Goal: Find specific fact: Find specific page/section

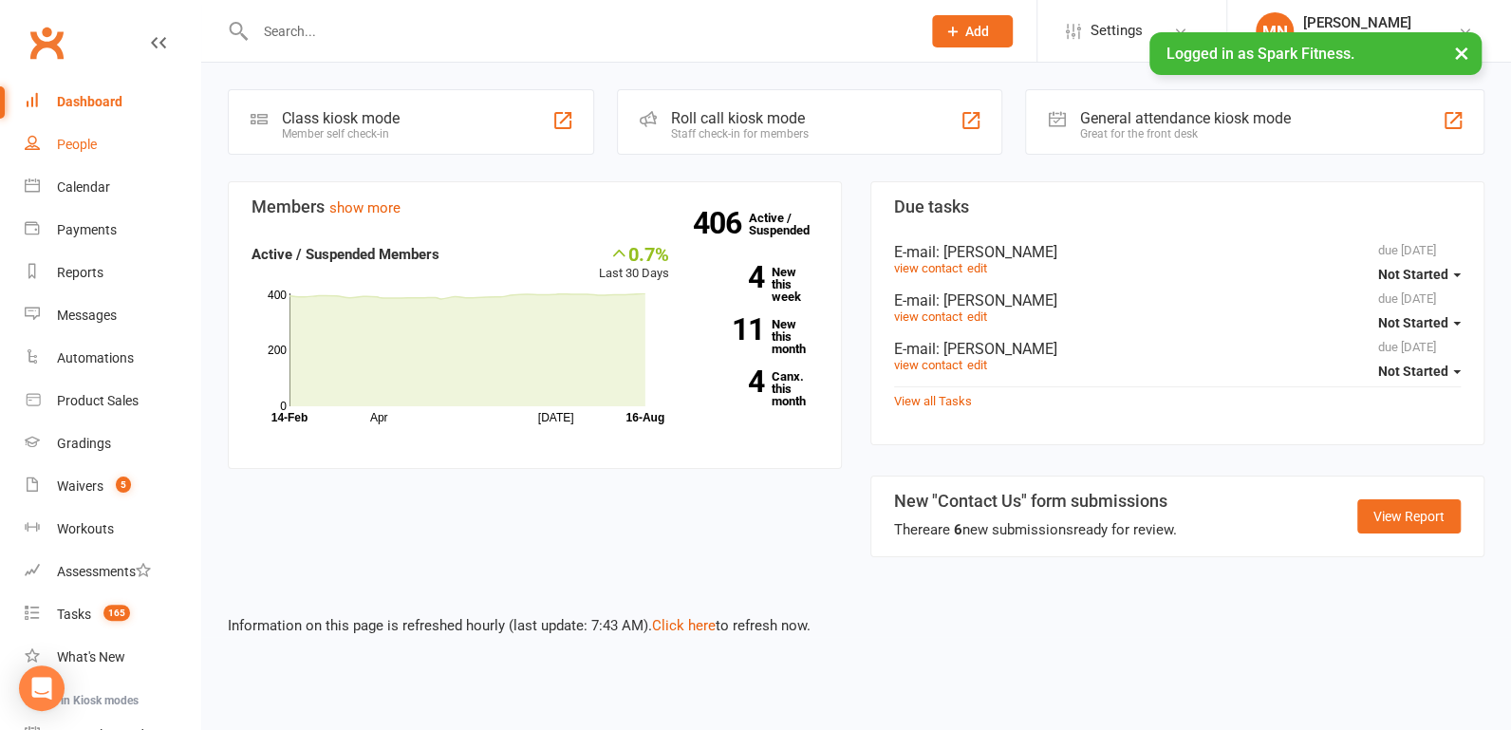
click at [95, 145] on div "People" at bounding box center [77, 144] width 40 height 15
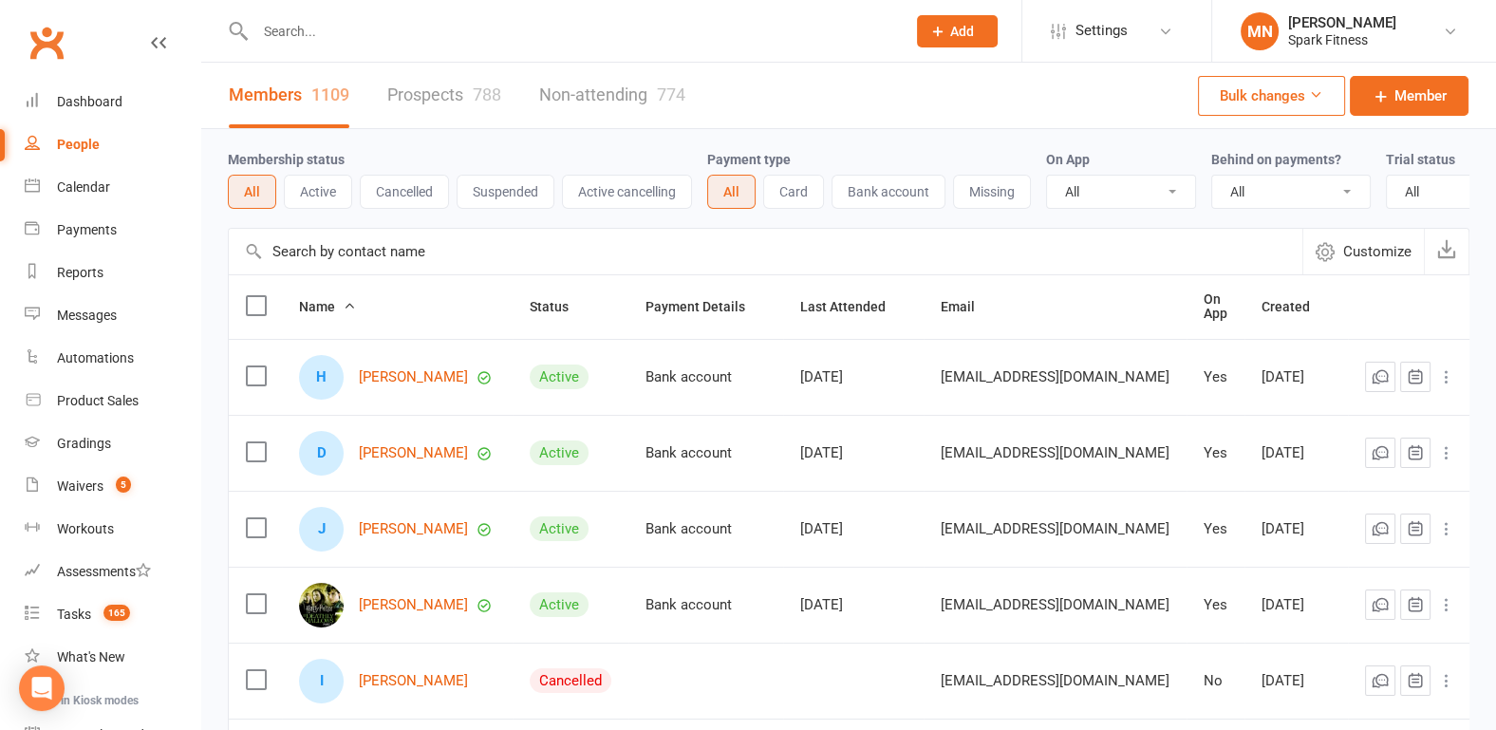
click at [302, 36] on input "text" at bounding box center [571, 31] width 643 height 27
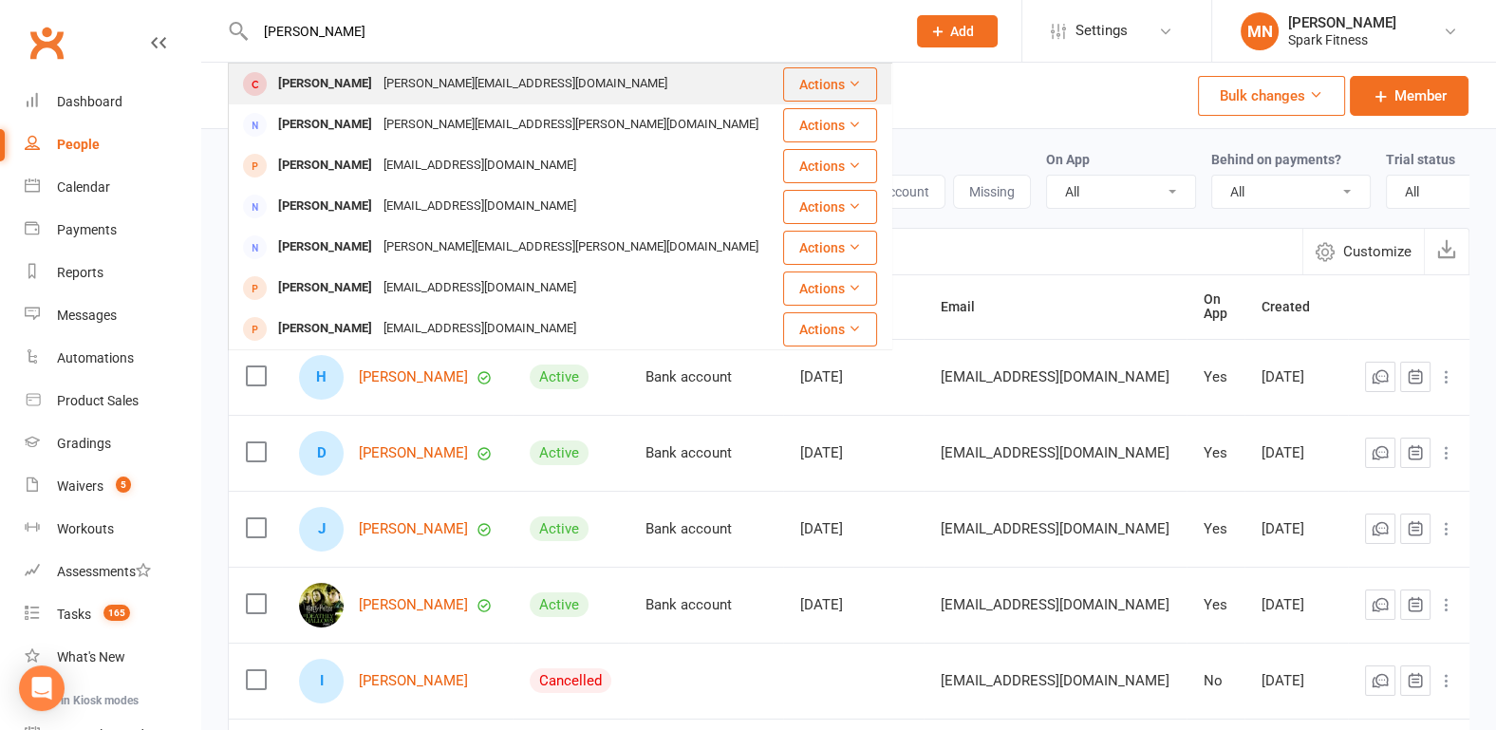
type input "[PERSON_NAME]"
click at [343, 84] on div "[PERSON_NAME]" at bounding box center [324, 84] width 105 height 28
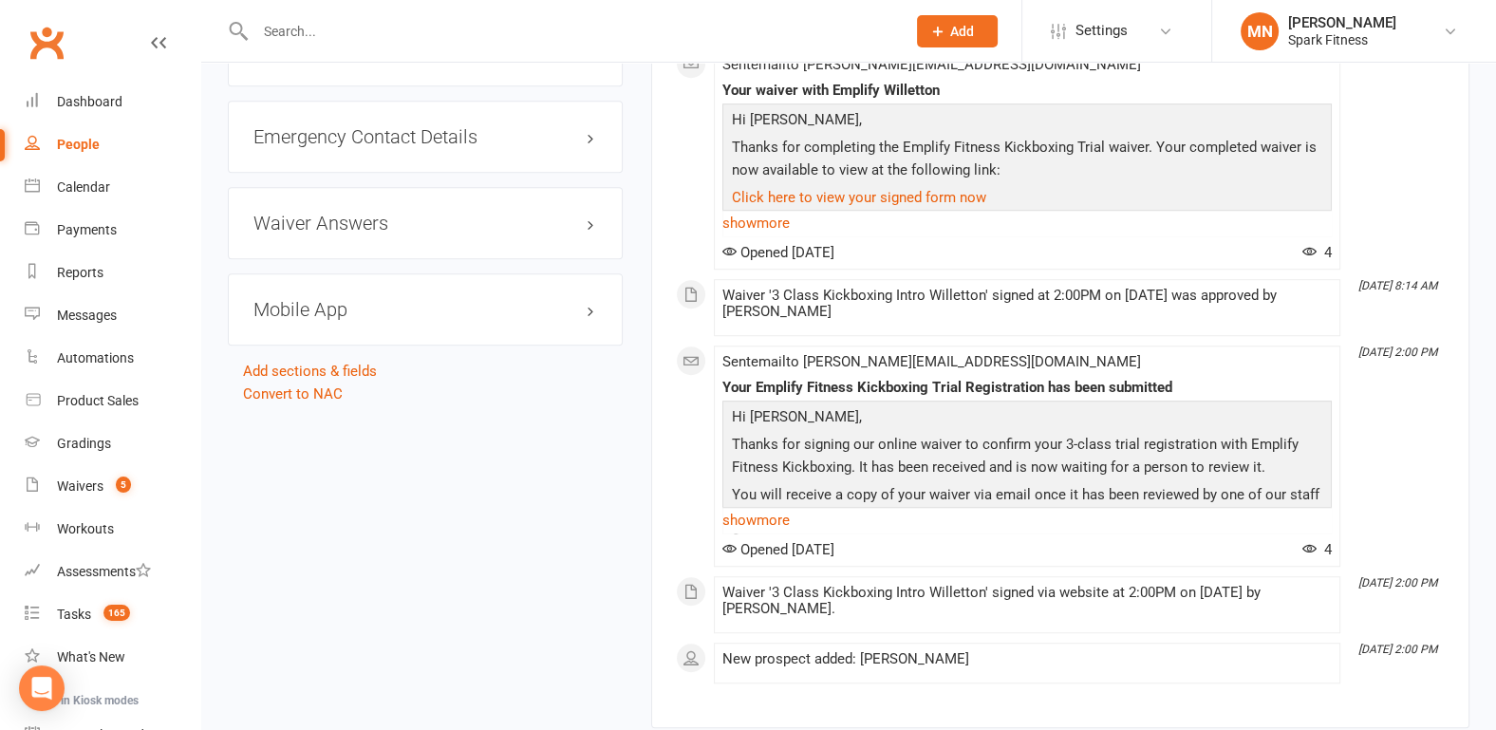
scroll to position [1680, 0]
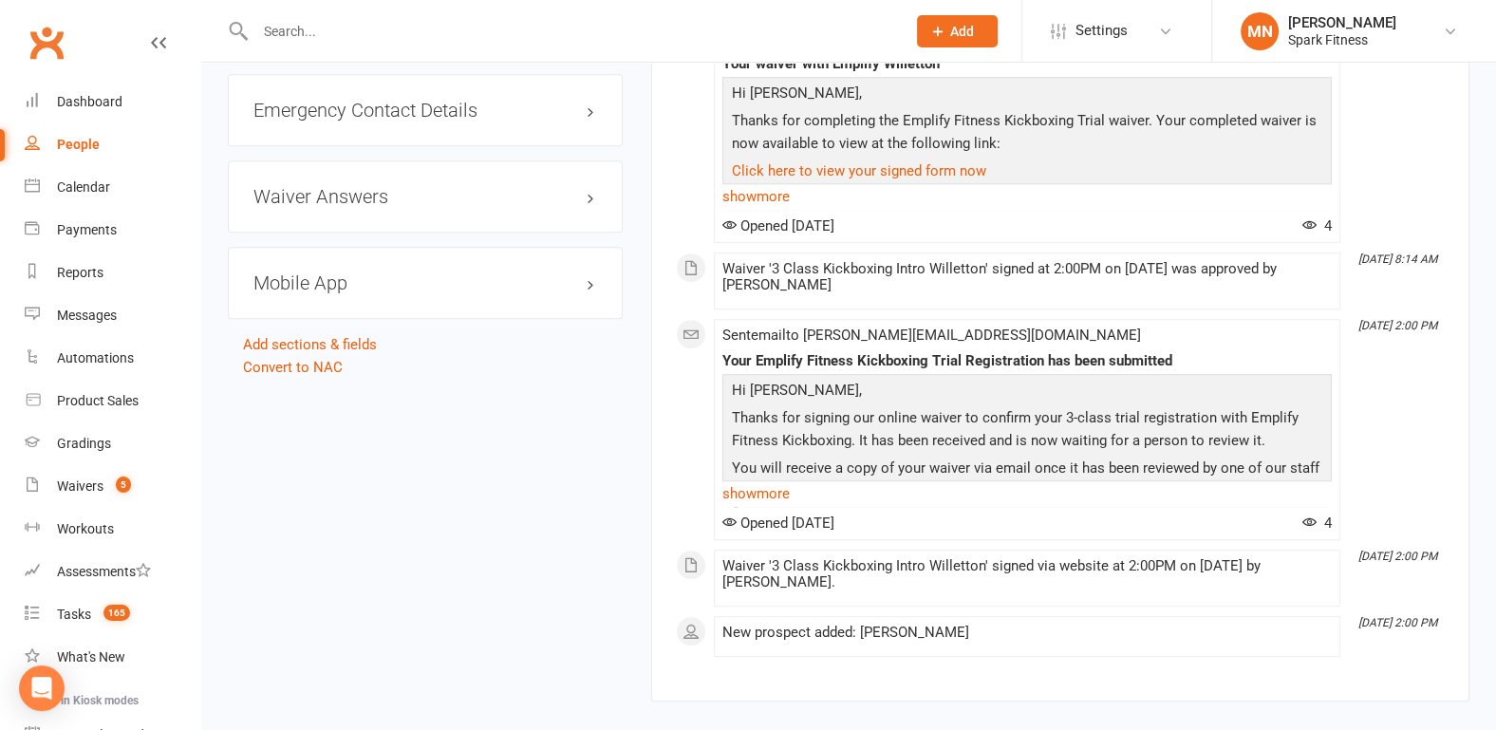
click at [379, 280] on h3 "Mobile App" at bounding box center [425, 282] width 344 height 21
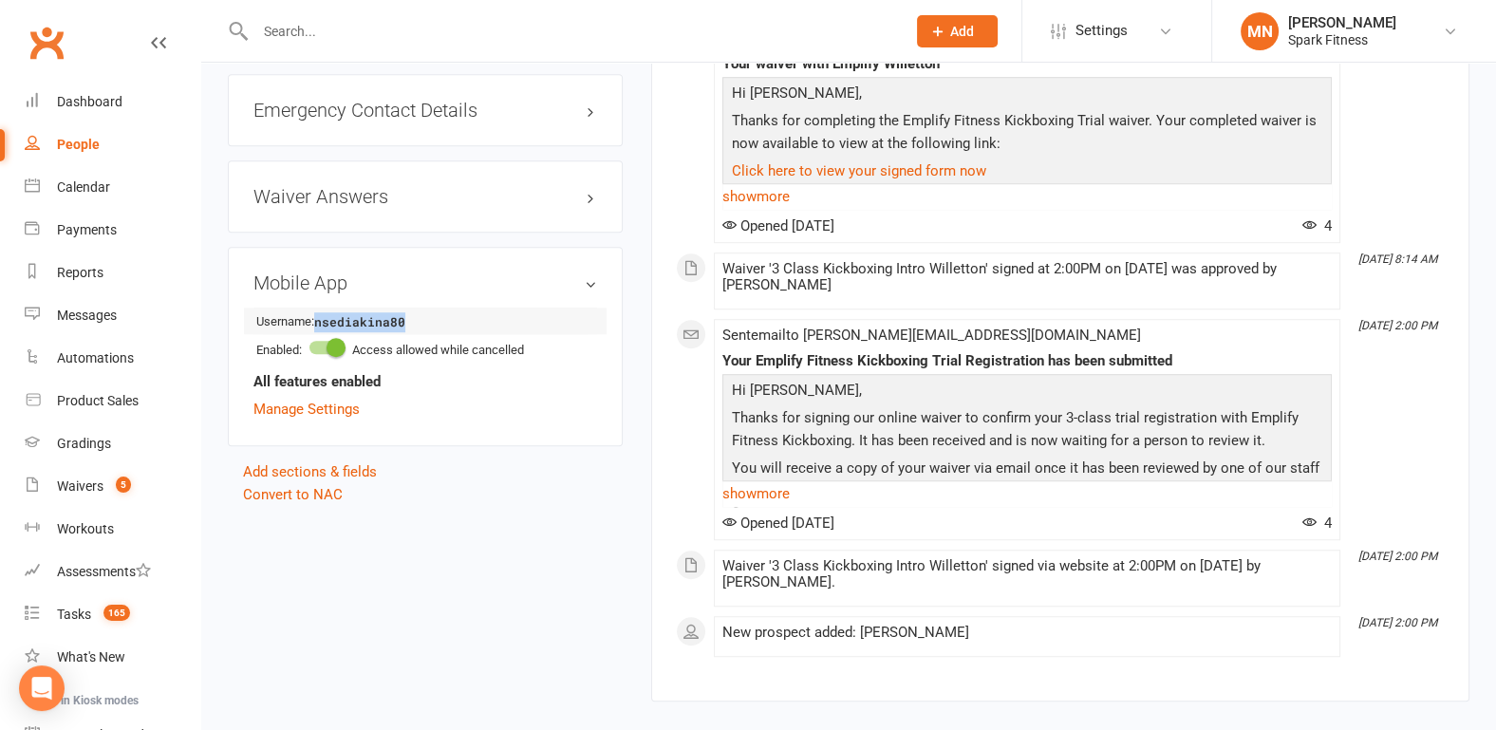
drag, startPoint x: 413, startPoint y: 309, endPoint x: 321, endPoint y: 312, distance: 92.1
click at [321, 312] on strong "nsediakina80" at bounding box center [368, 322] width 109 height 20
copy strong "nsediakina80"
